Goal: Use online tool/utility: Utilize a website feature to perform a specific function

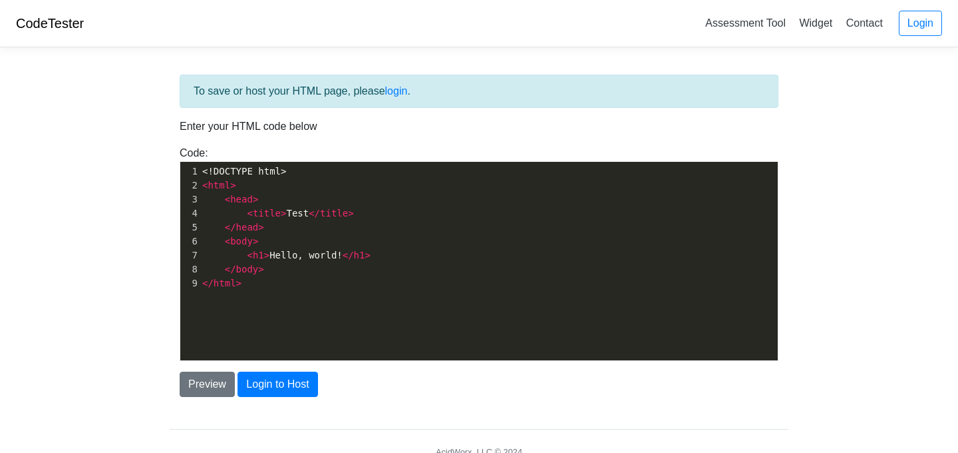
click at [353, 274] on pre "</ body >" at bounding box center [489, 269] width 578 height 14
click at [203, 382] on button "Preview" at bounding box center [207, 383] width 55 height 25
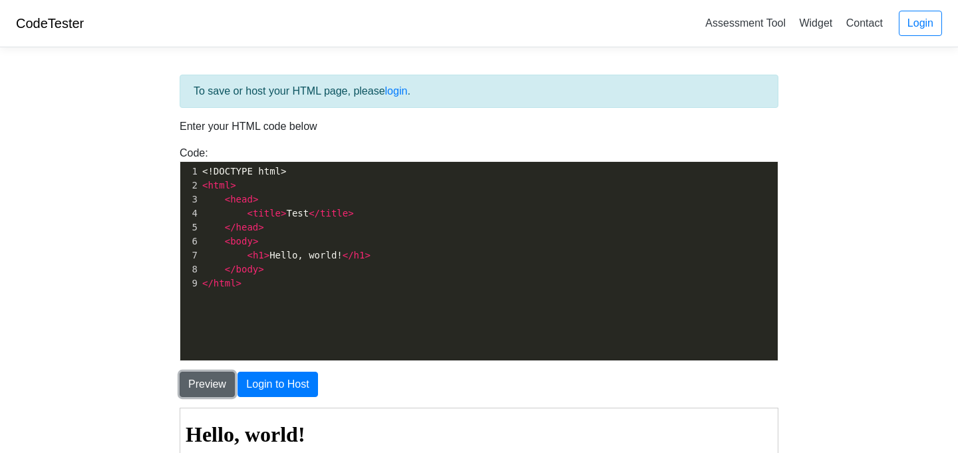
scroll to position [0, 0]
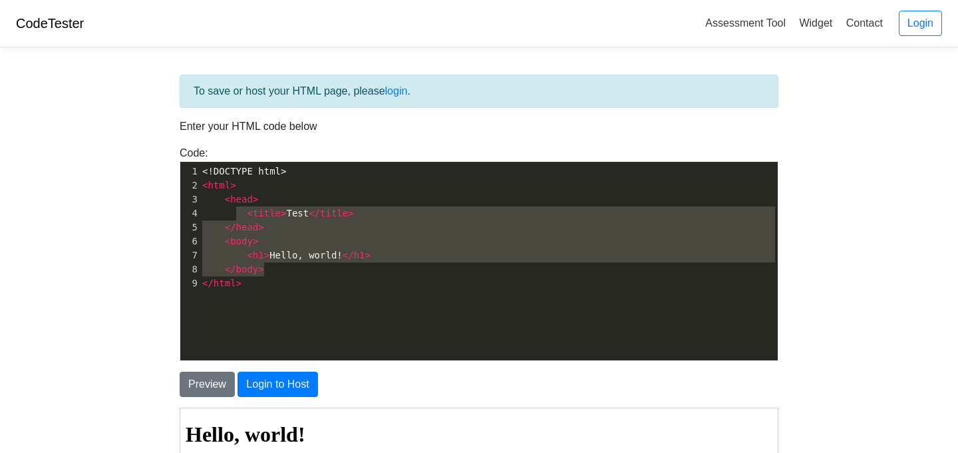
type textarea "<title>Test</title> </head> <body> <h1>Hello, world!</h1> </body>"
drag, startPoint x: 302, startPoint y: 271, endPoint x: 239, endPoint y: 217, distance: 83.1
click at [239, 217] on div "1 <!DOCTYPE html> 2 < html > 3 < head > 4 < title > Test </ title > 5 </ head >…" at bounding box center [489, 227] width 578 height 126
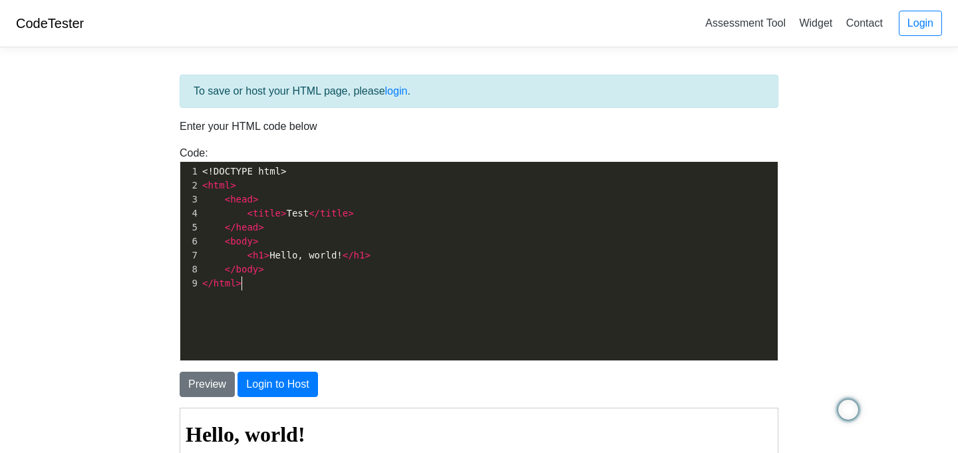
click at [239, 288] on span ">" at bounding box center [238, 283] width 5 height 11
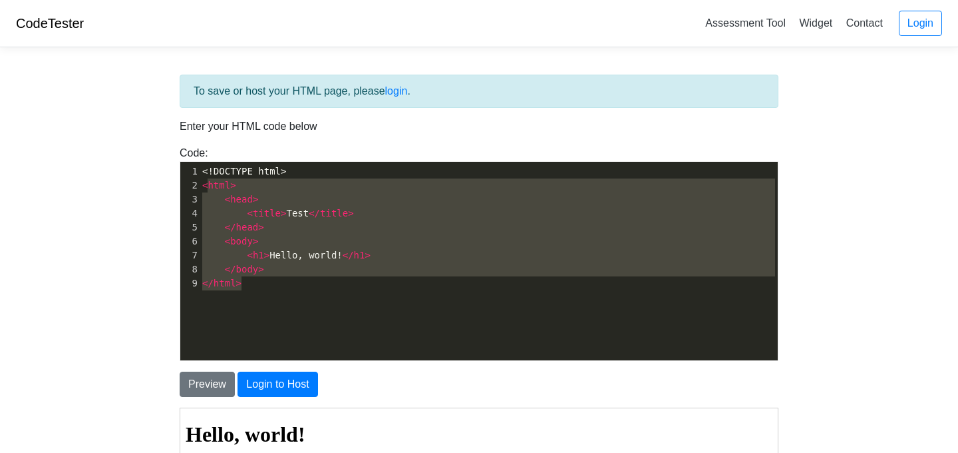
type textarea "<html> <head> <title>Test</title> </head> <body> <h1>Hello, world!</h1> </body>…"
drag, startPoint x: 253, startPoint y: 286, endPoint x: 202, endPoint y: 184, distance: 113.1
click at [202, 184] on div "1 <!DOCTYPE html> 2 < html > 3 < head > 4 < title > Test </ title > 5 </ head >…" at bounding box center [489, 227] width 578 height 126
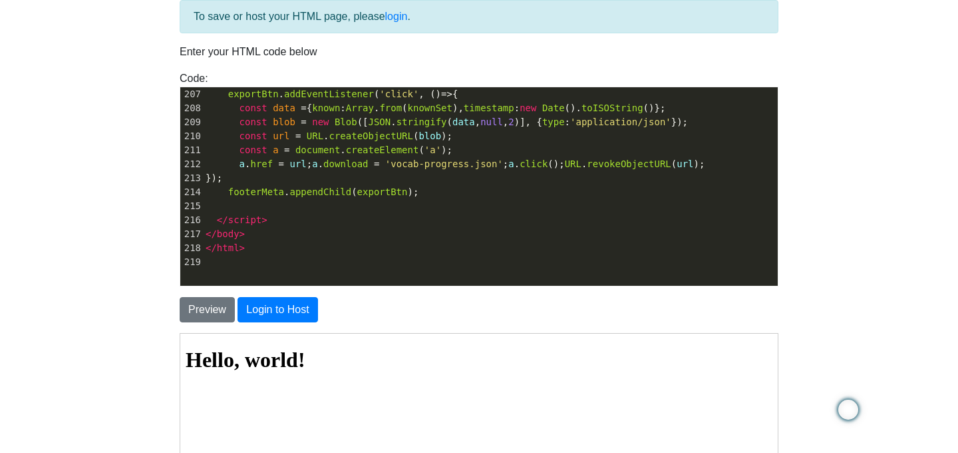
scroll to position [76, 0]
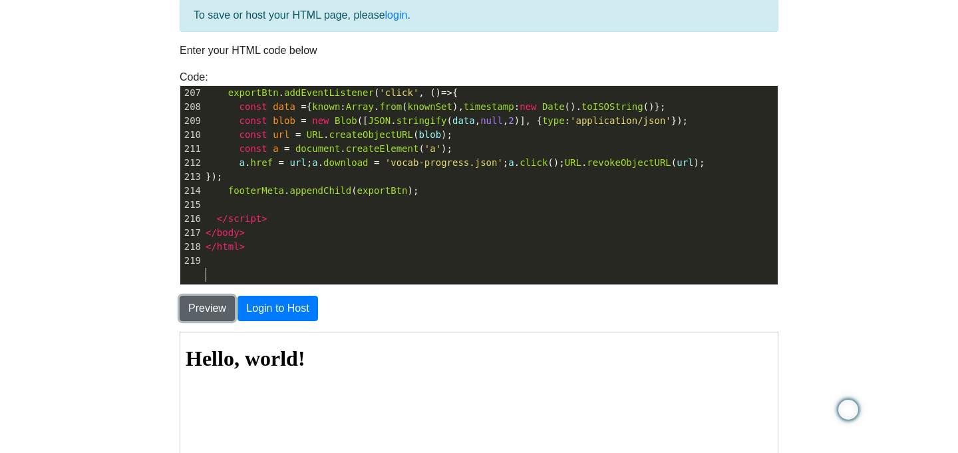
click at [214, 313] on button "Preview" at bounding box center [207, 308] width 55 height 25
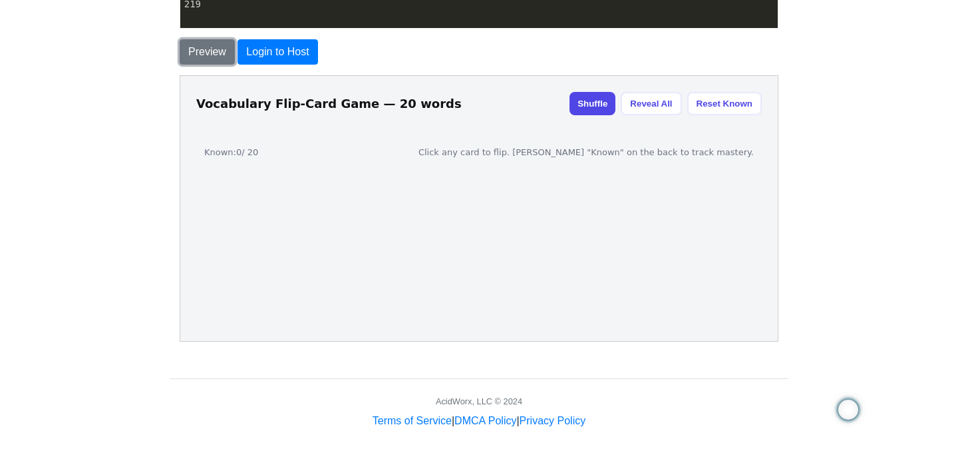
scroll to position [333, 0]
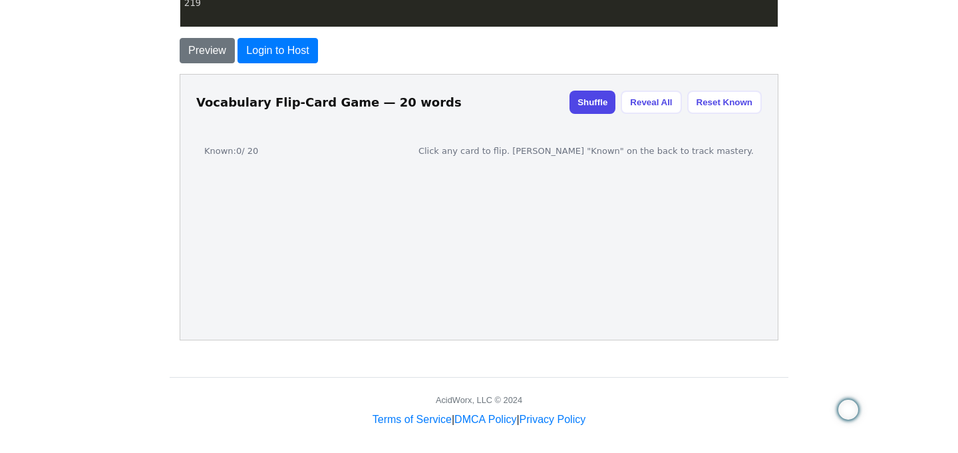
click at [587, 106] on button "Shuffle" at bounding box center [592, 101] width 46 height 23
click at [648, 100] on button "Reveal All" at bounding box center [650, 101] width 61 height 23
click at [753, 99] on button "Reset Known" at bounding box center [724, 101] width 75 height 23
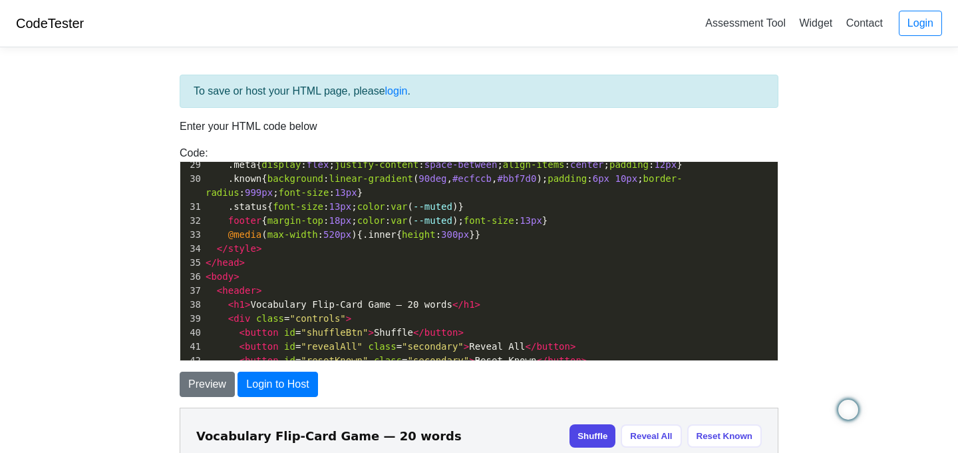
scroll to position [0, 0]
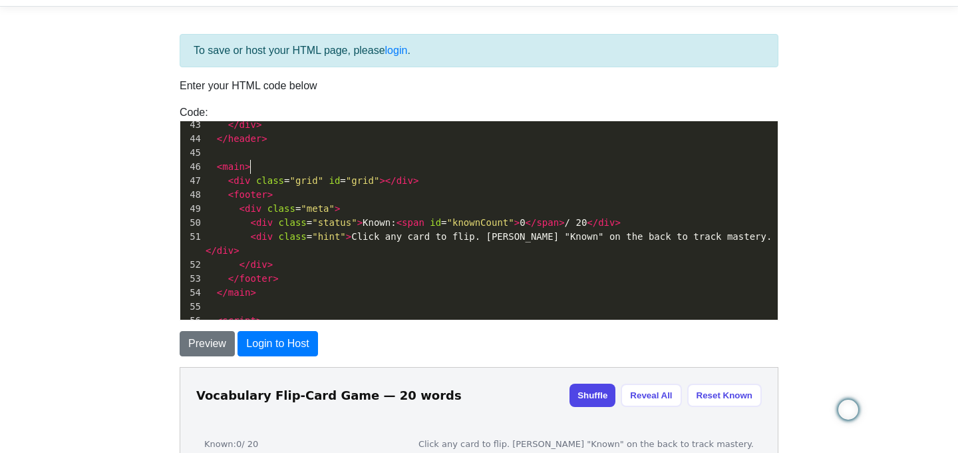
click at [258, 164] on pre "< main >" at bounding box center [490, 167] width 575 height 14
click at [286, 286] on pre "</ main >" at bounding box center [490, 293] width 575 height 14
click at [200, 335] on button "Preview" at bounding box center [207, 343] width 55 height 25
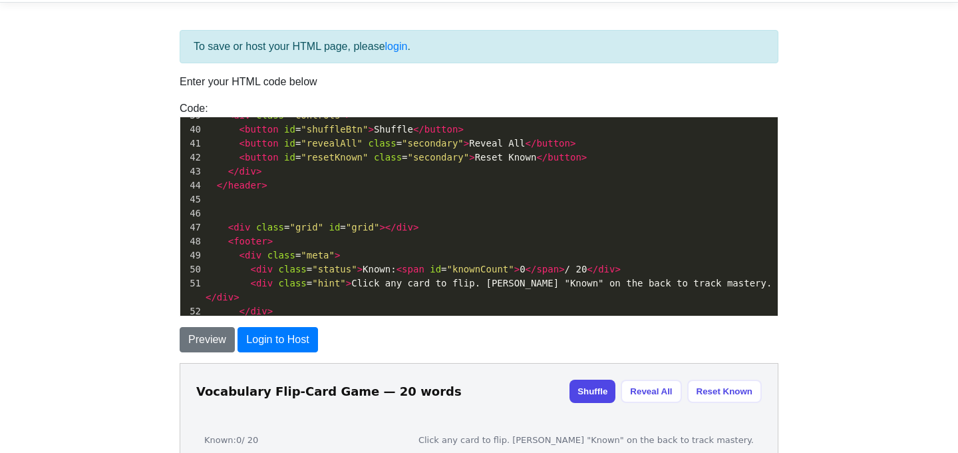
click at [288, 205] on pre "​" at bounding box center [490, 199] width 575 height 14
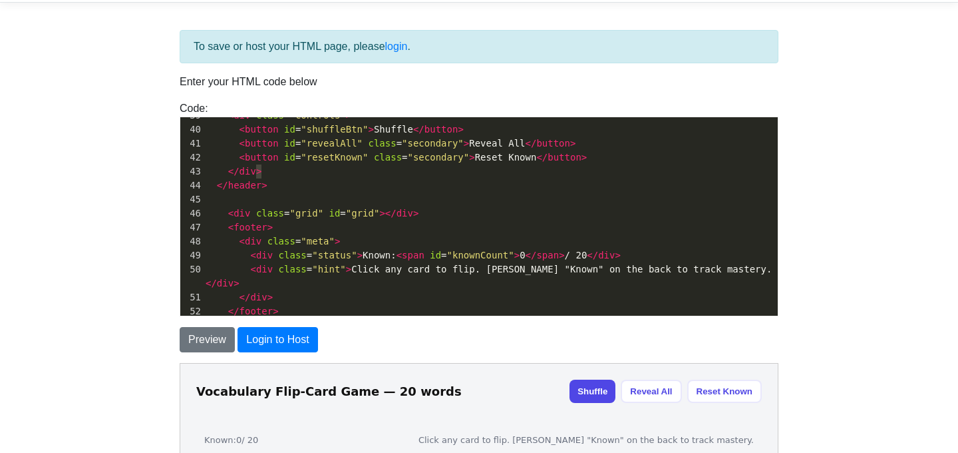
type textarea "</div>"
drag, startPoint x: 270, startPoint y: 168, endPoint x: 221, endPoint y: 168, distance: 49.3
click at [221, 168] on pre "</ div >" at bounding box center [490, 171] width 575 height 14
click at [282, 184] on pre "</ header >" at bounding box center [490, 185] width 575 height 14
type textarea "der>"
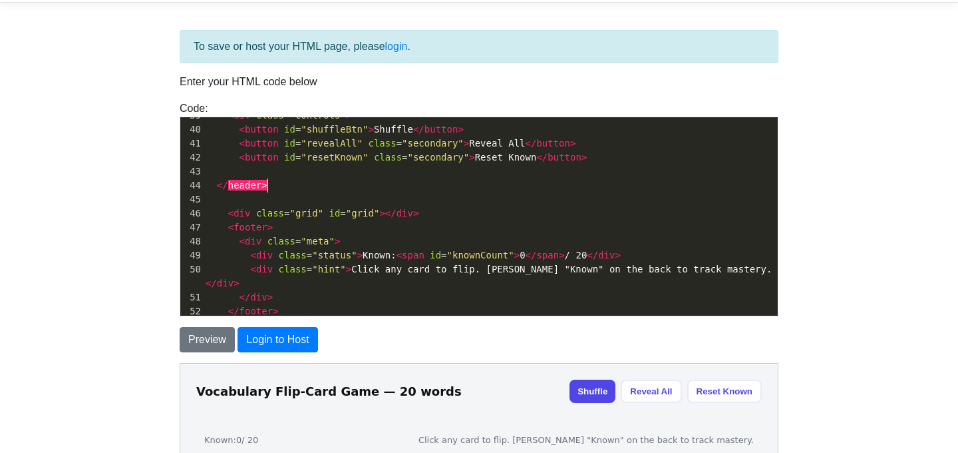
drag, startPoint x: 282, startPoint y: 185, endPoint x: 307, endPoint y: 182, distance: 26.2
click at [307, 182] on pre "</ header >" at bounding box center [490, 185] width 575 height 14
click at [204, 344] on button "Preview" at bounding box center [207, 339] width 55 height 25
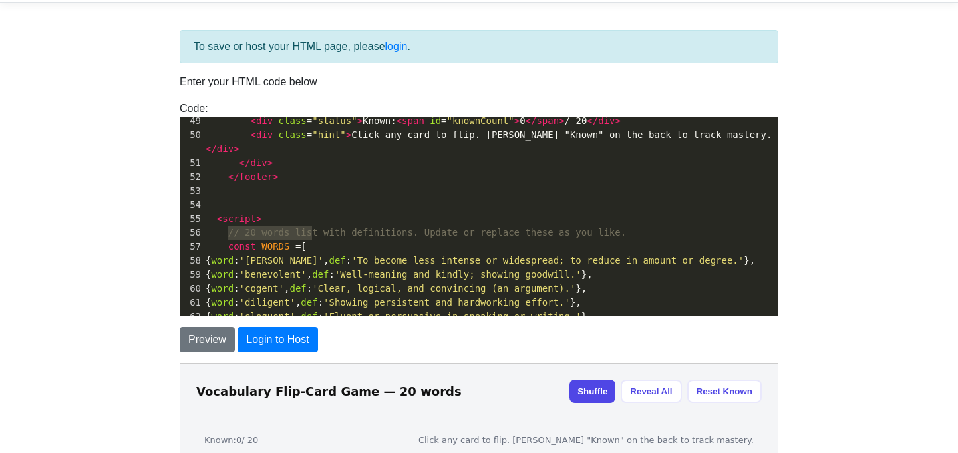
type textarea "// 20 words list with definitions. Update or replace these as you like. const W…"
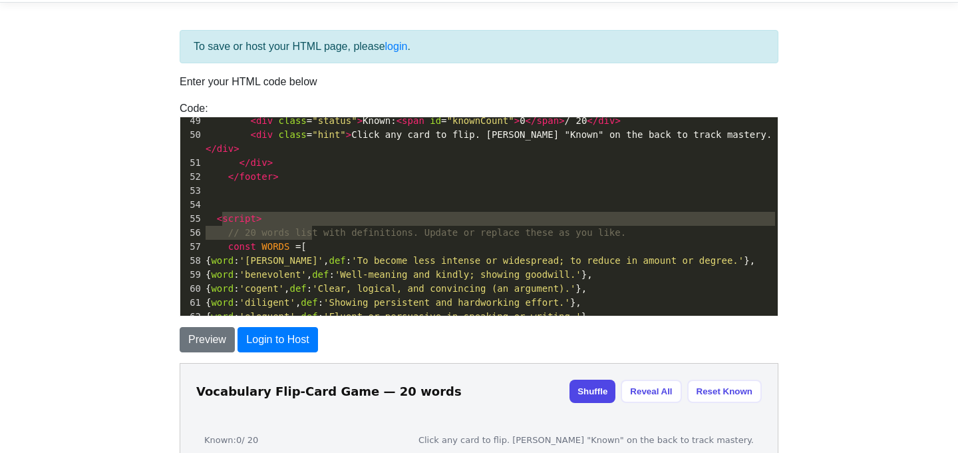
drag, startPoint x: 323, startPoint y: 233, endPoint x: 224, endPoint y: 224, distance: 100.3
click at [224, 224] on div "29 .meta { display : flex ; justify-content : space-between ; align-items : cen…" at bounding box center [490, 92] width 575 height 545
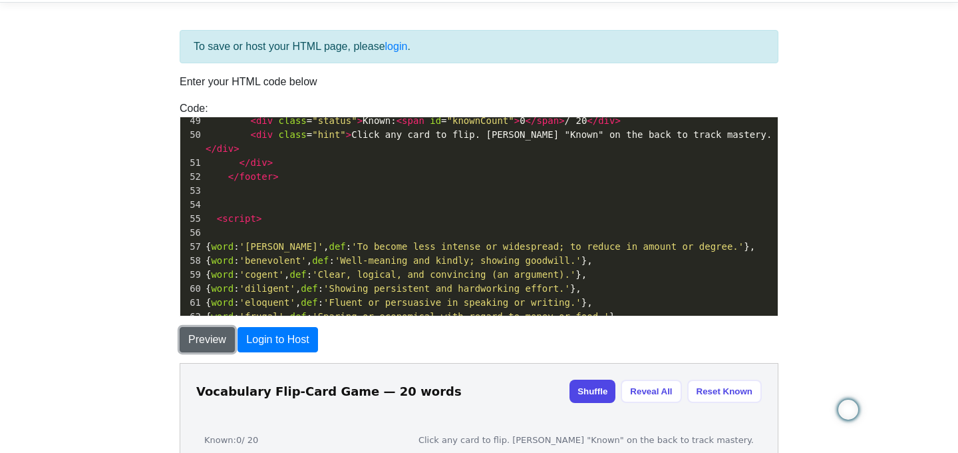
click at [221, 338] on button "Preview" at bounding box center [207, 339] width 55 height 25
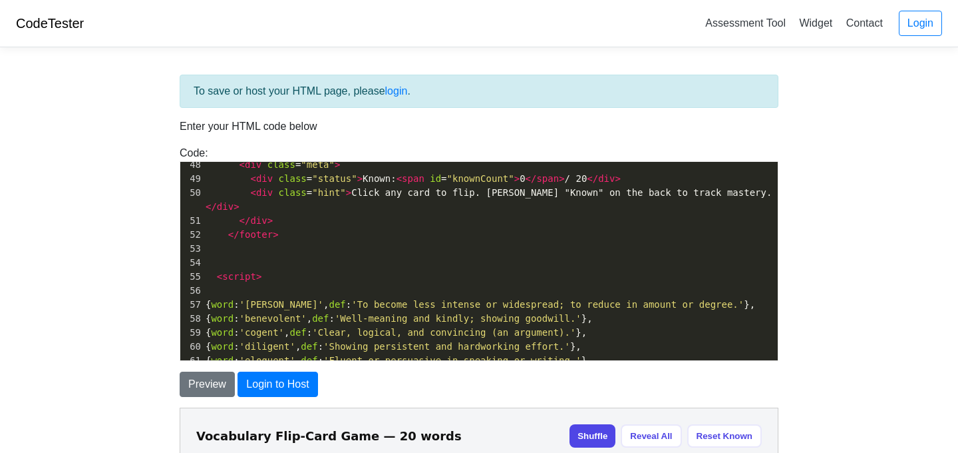
click at [357, 256] on pre "​" at bounding box center [490, 263] width 575 height 14
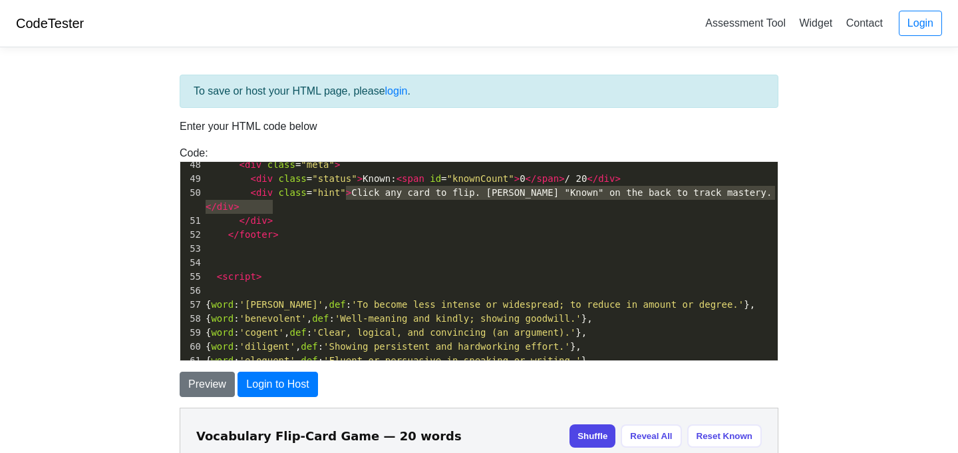
type textarea ">Click any card to flip. Mark "Known" on the back to track mastery."
drag, startPoint x: 344, startPoint y: 194, endPoint x: 719, endPoint y: 196, distance: 375.4
click at [719, 196] on span "< div class = "hint" > Click any card to flip. Mark "Known" on the back to trac…" at bounding box center [489, 199] width 566 height 25
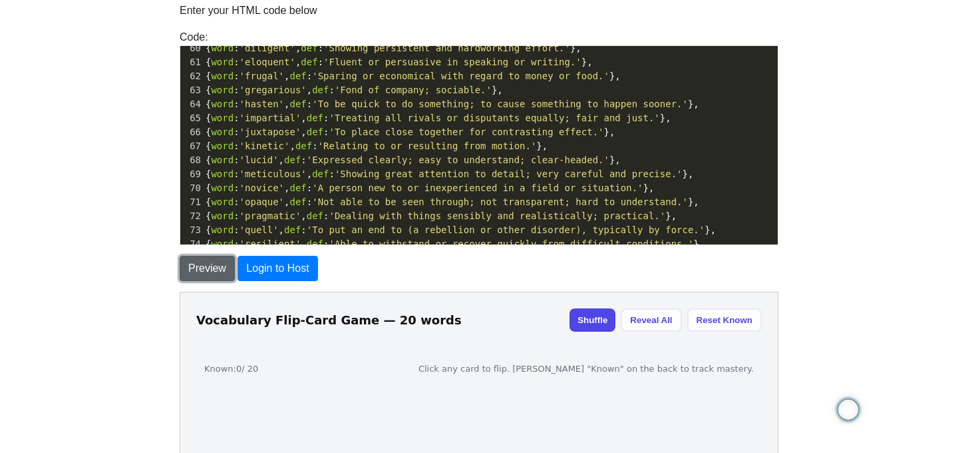
click at [210, 271] on button "Preview" at bounding box center [207, 268] width 55 height 25
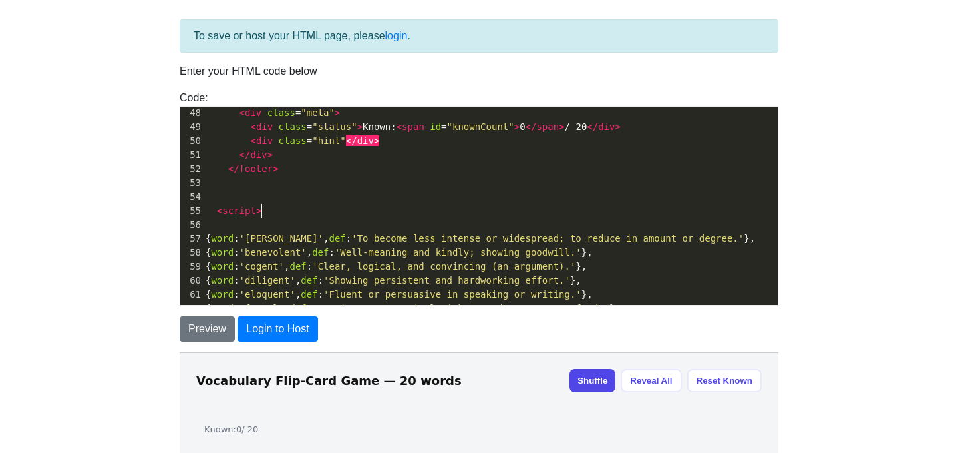
type textarea "<script>"
drag, startPoint x: 267, startPoint y: 212, endPoint x: 199, endPoint y: 210, distance: 67.9
click at [203, 210] on div "55 < script >" at bounding box center [490, 211] width 575 height 14
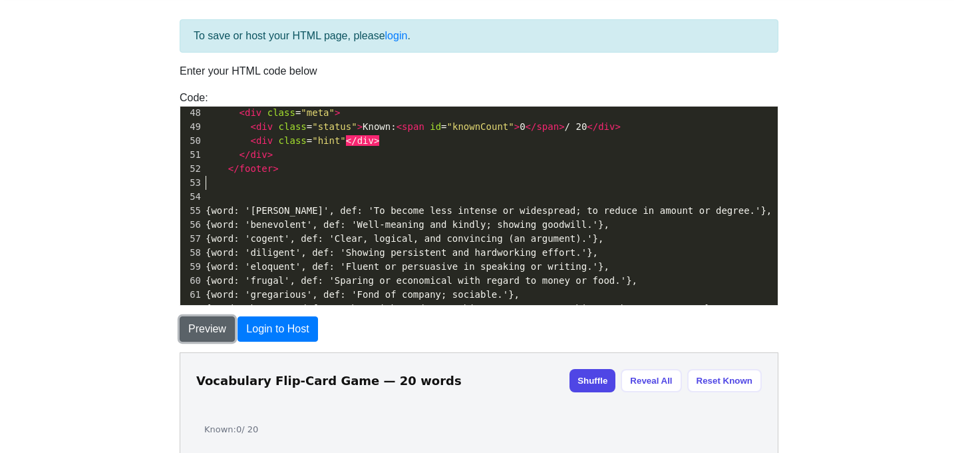
click at [194, 338] on button "Preview" at bounding box center [207, 328] width 55 height 25
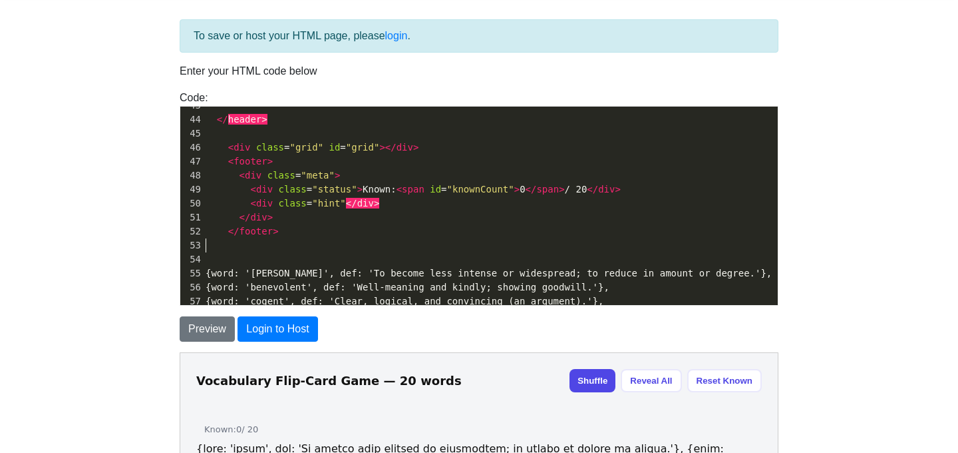
click at [272, 251] on pre "​" at bounding box center [490, 245] width 575 height 14
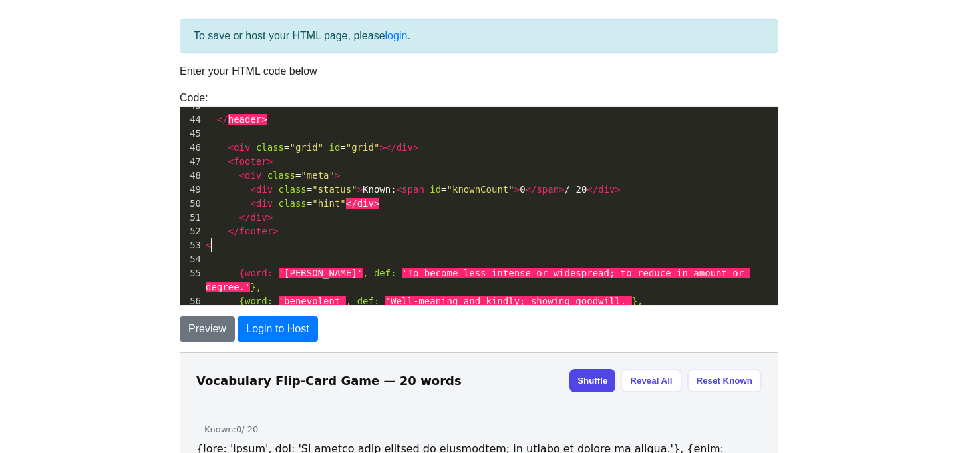
type textarea "<c"
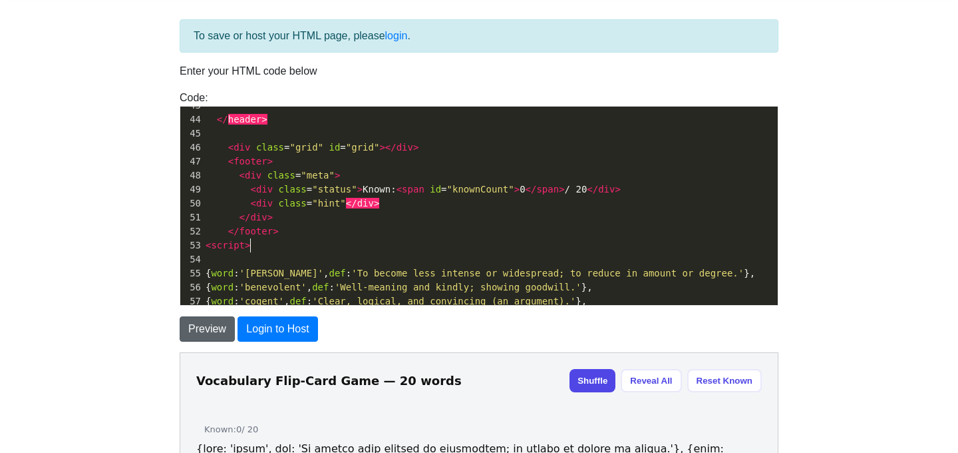
type textarea "script>"
click at [225, 321] on button "Preview" at bounding box center [207, 328] width 55 height 25
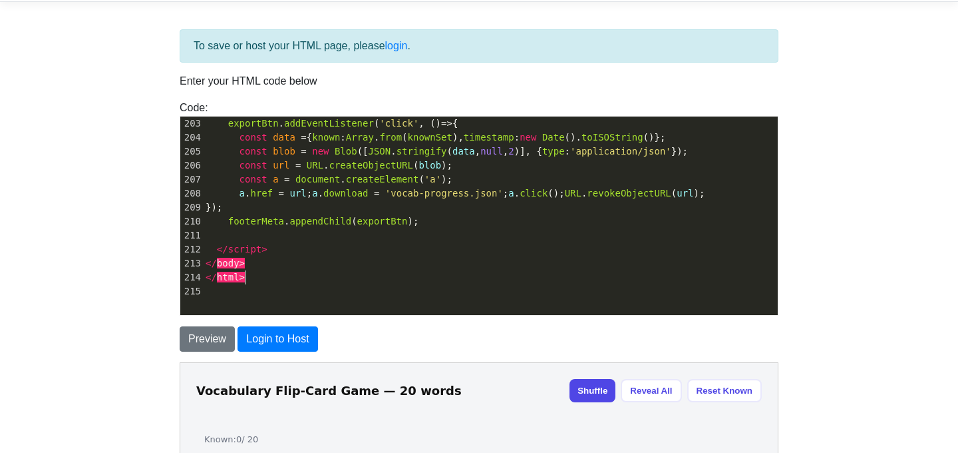
click at [280, 270] on pre "</ body >" at bounding box center [490, 263] width 575 height 14
click at [282, 256] on pre "</ script >" at bounding box center [490, 249] width 575 height 14
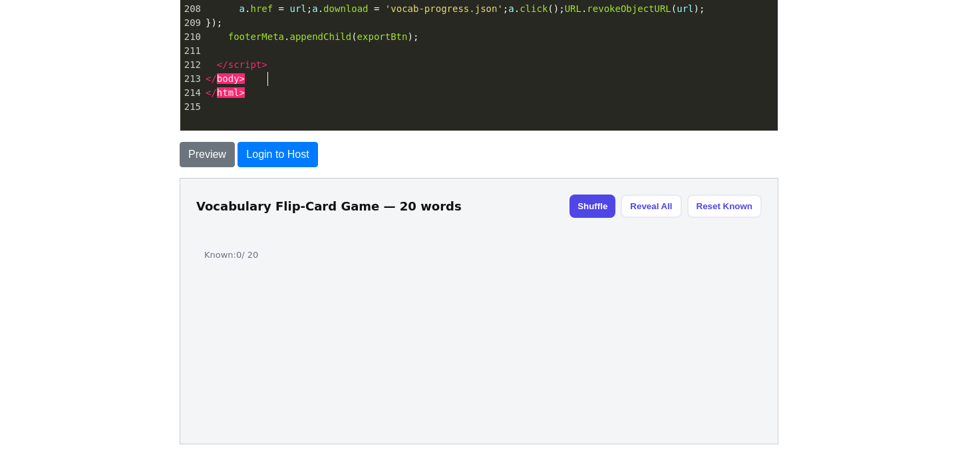
click at [594, 194] on button "Shuffle" at bounding box center [592, 205] width 46 height 23
click at [593, 202] on button "Shuffle" at bounding box center [592, 205] width 46 height 23
click at [256, 154] on button "Login to Host" at bounding box center [278, 154] width 80 height 25
